Goal: Check status: Check status

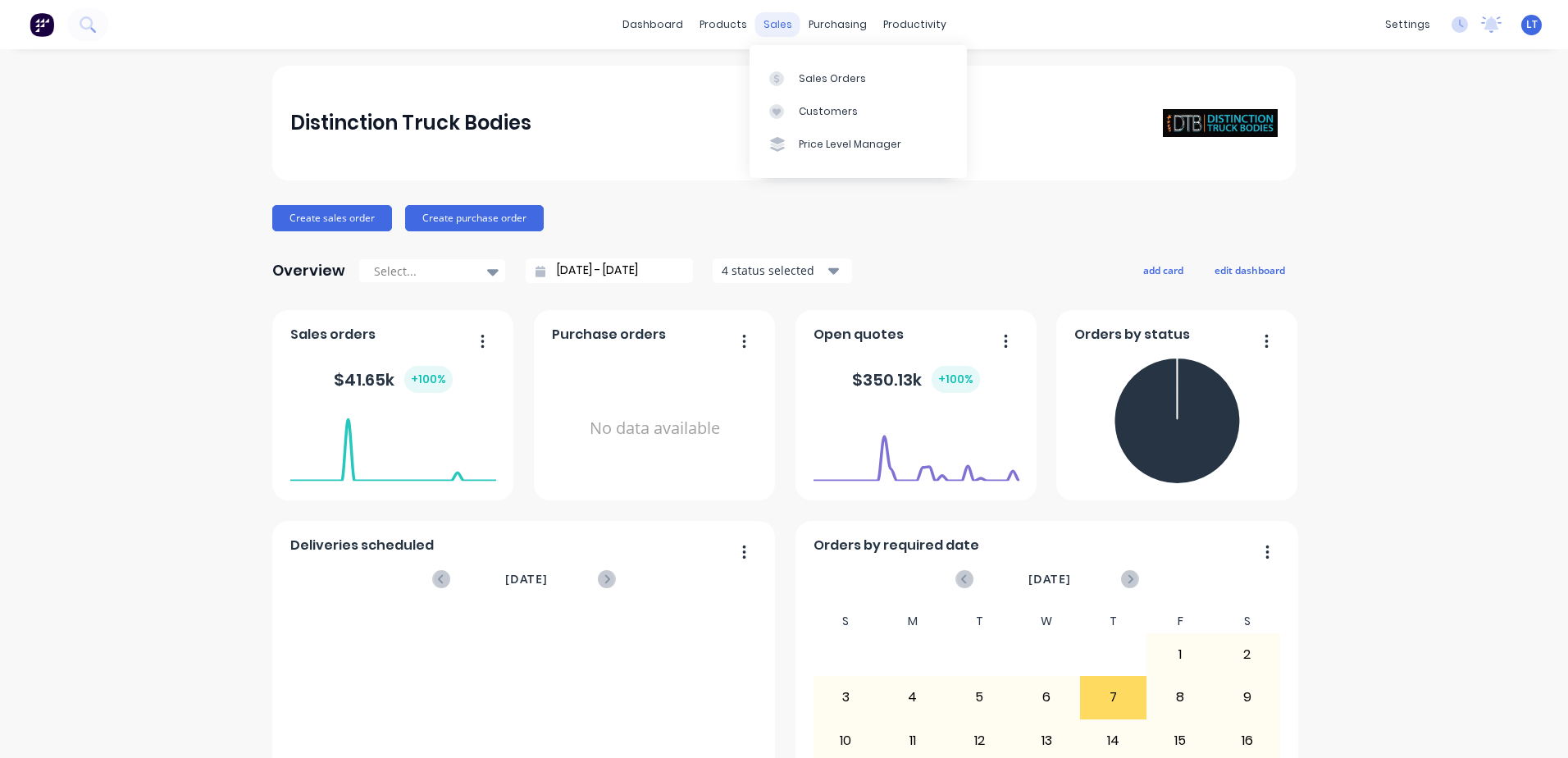
click at [770, 26] on div "sales" at bounding box center [778, 24] width 45 height 25
click at [826, 82] on div "Sales Orders" at bounding box center [832, 79] width 67 height 15
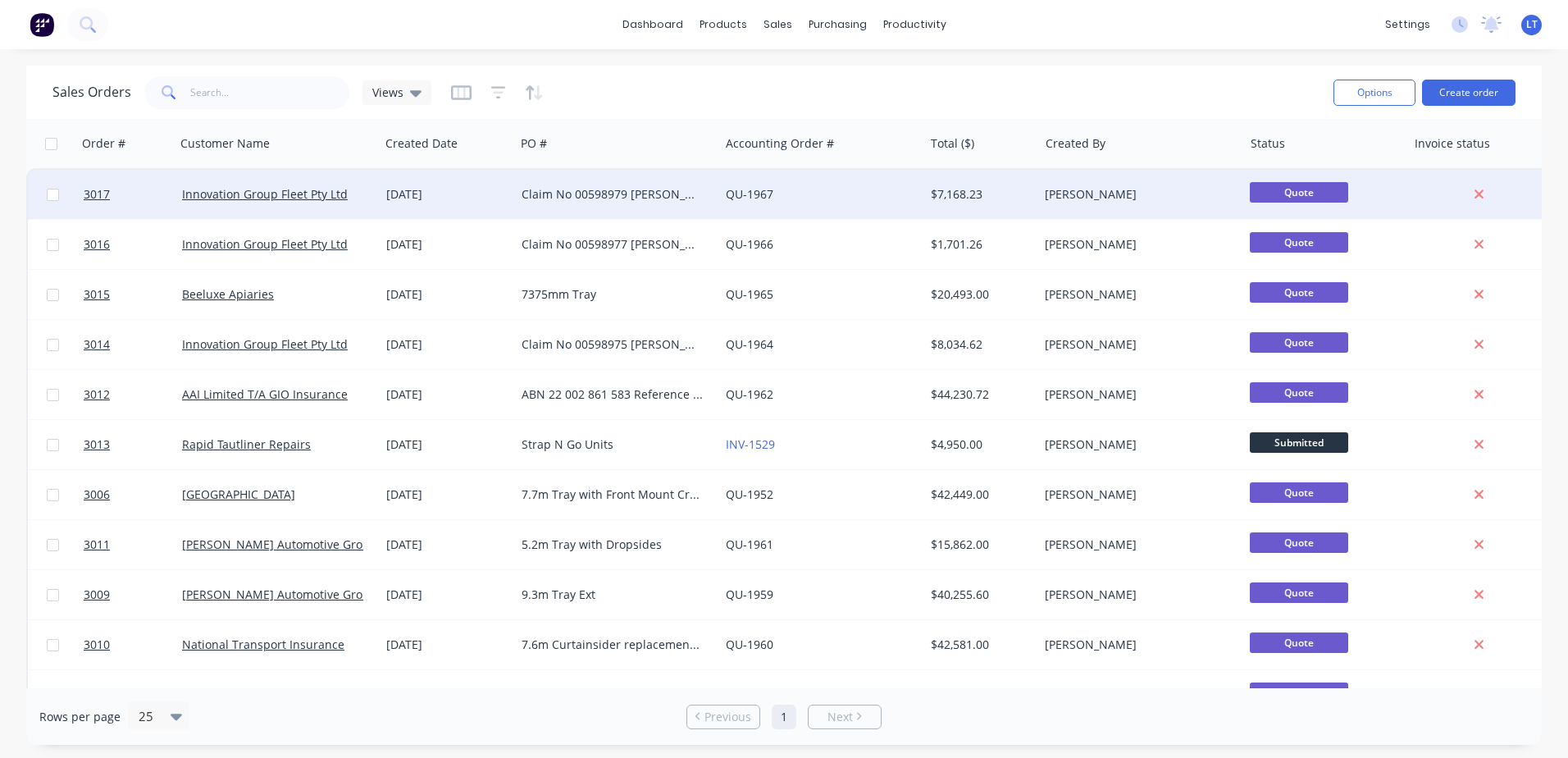
click at [580, 194] on div "Claim No 00598979 [PERSON_NAME] DN85QS Name is [PERSON_NAME] Policy no 32224079…" at bounding box center [613, 195] width 182 height 17
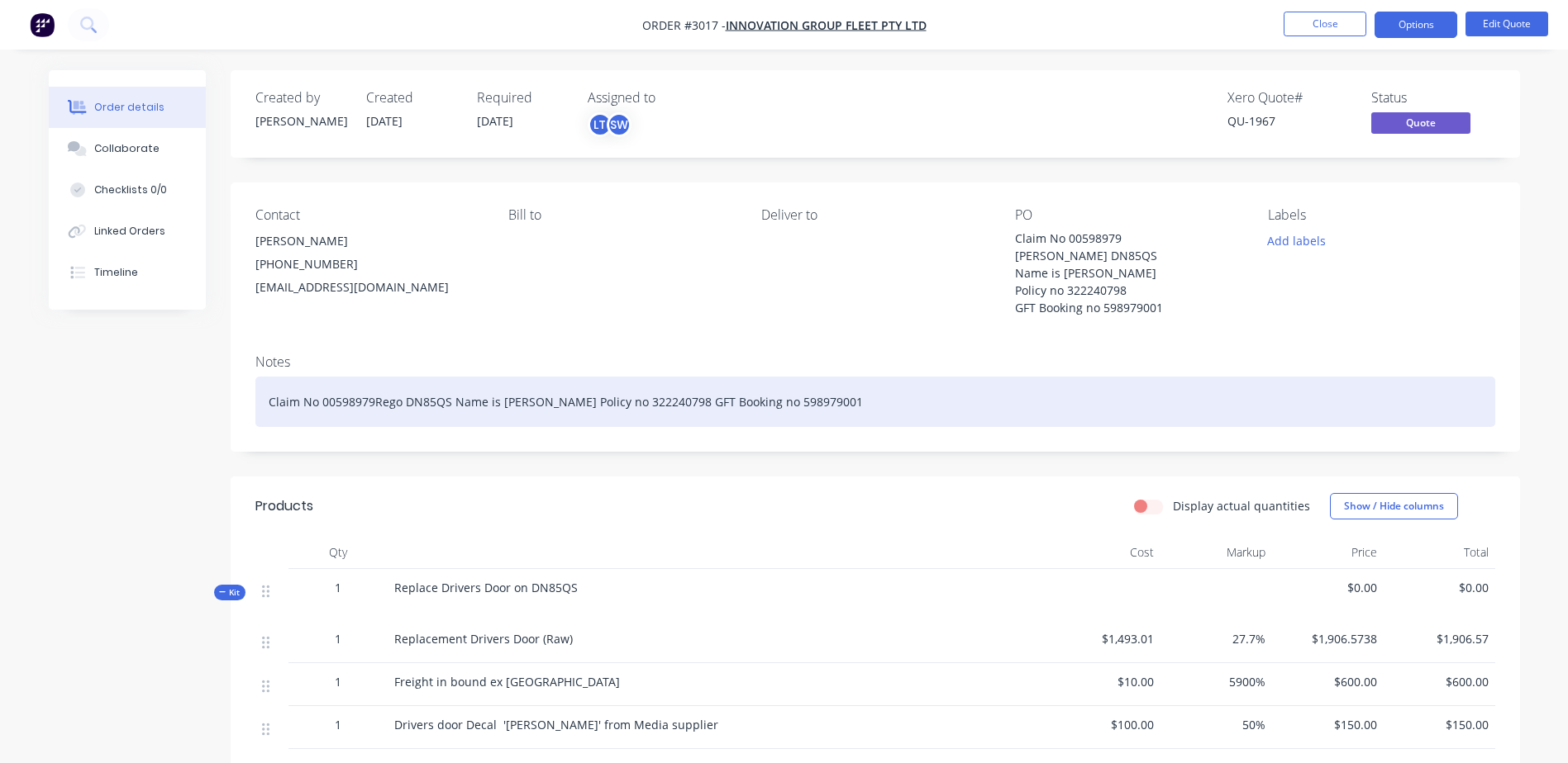
click at [373, 403] on div "Claim No 00598979Rego DN85QS Name is [PERSON_NAME] Policy no 322240798 GFT Book…" at bounding box center [875, 402] width 1240 height 50
